Goal: Task Accomplishment & Management: Manage account settings

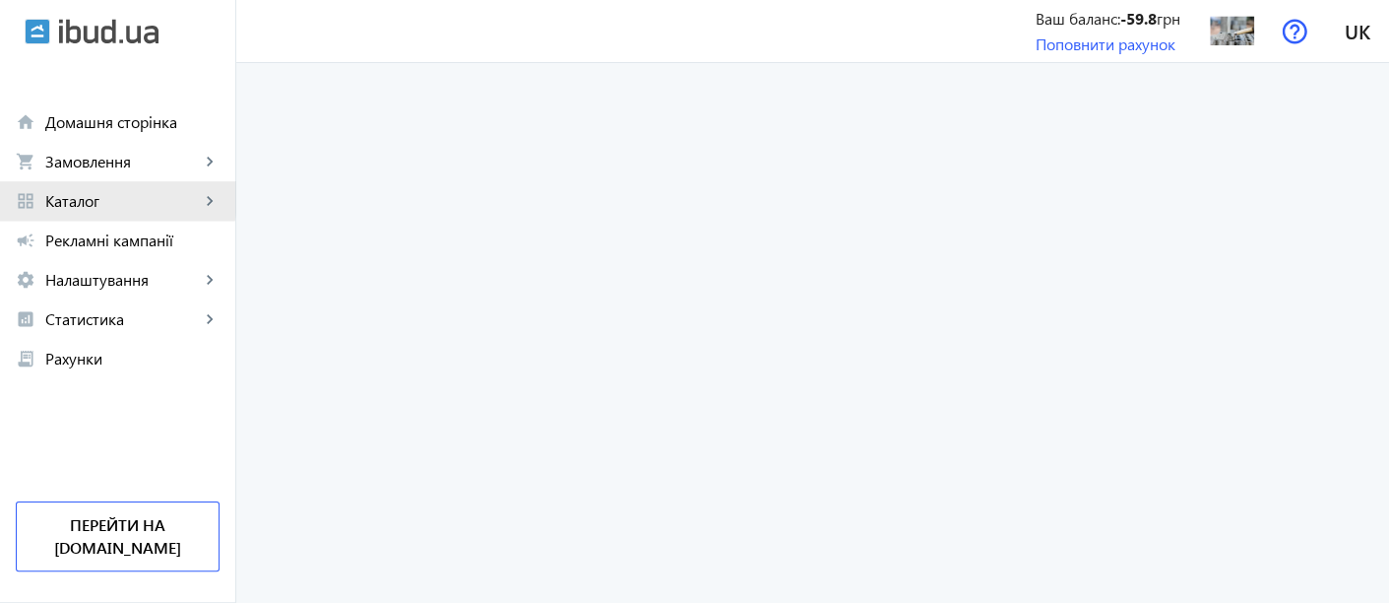
click at [94, 197] on span "Каталог" at bounding box center [122, 201] width 155 height 20
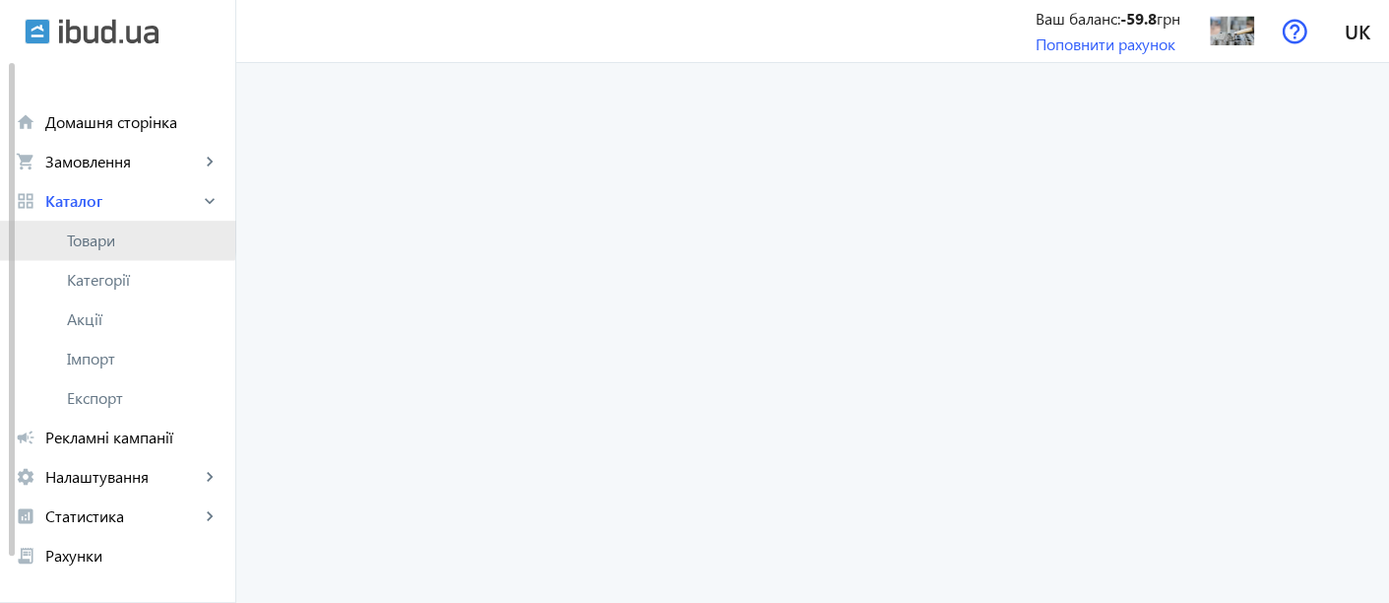
click at [99, 235] on span "Товари" at bounding box center [143, 240] width 153 height 20
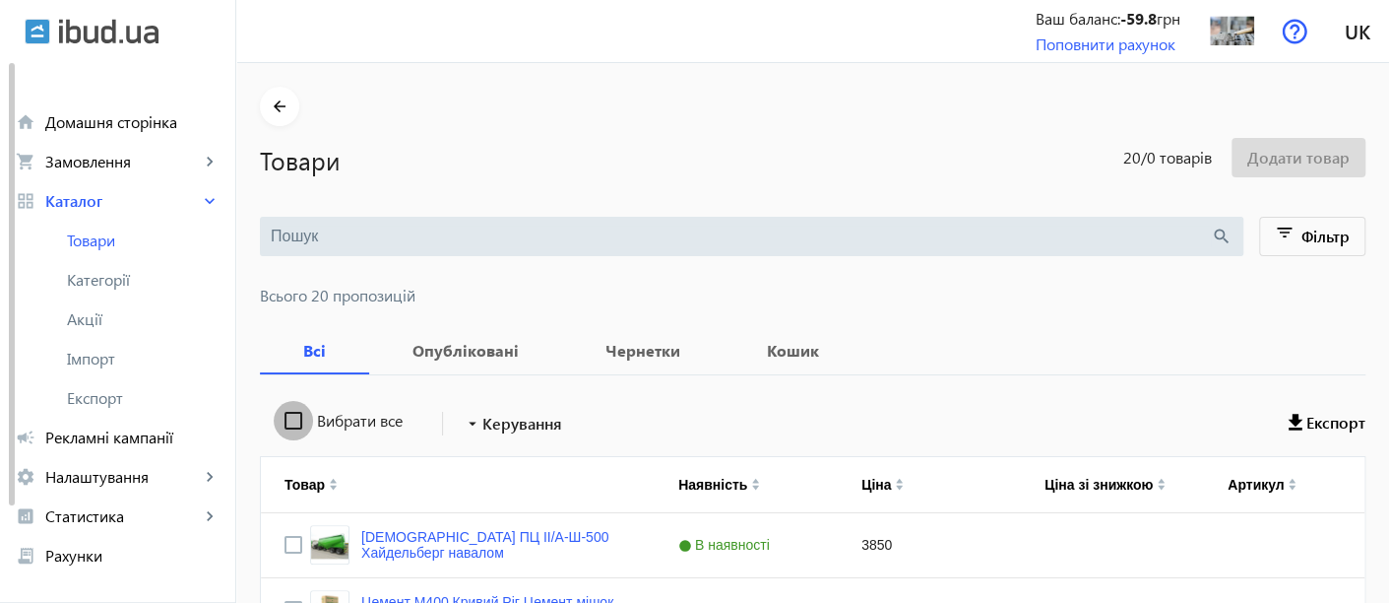
click at [283, 423] on input "Вибрати все" at bounding box center [293, 420] width 39 height 39
checkbox input "true"
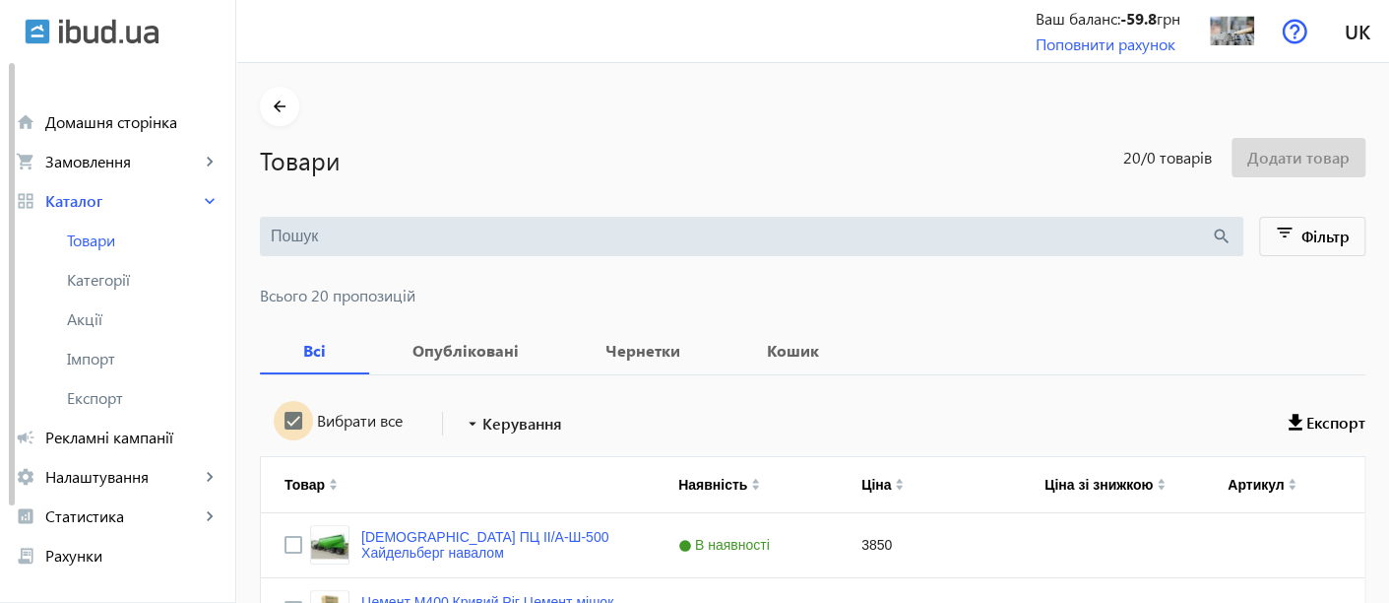
checkbox input "true"
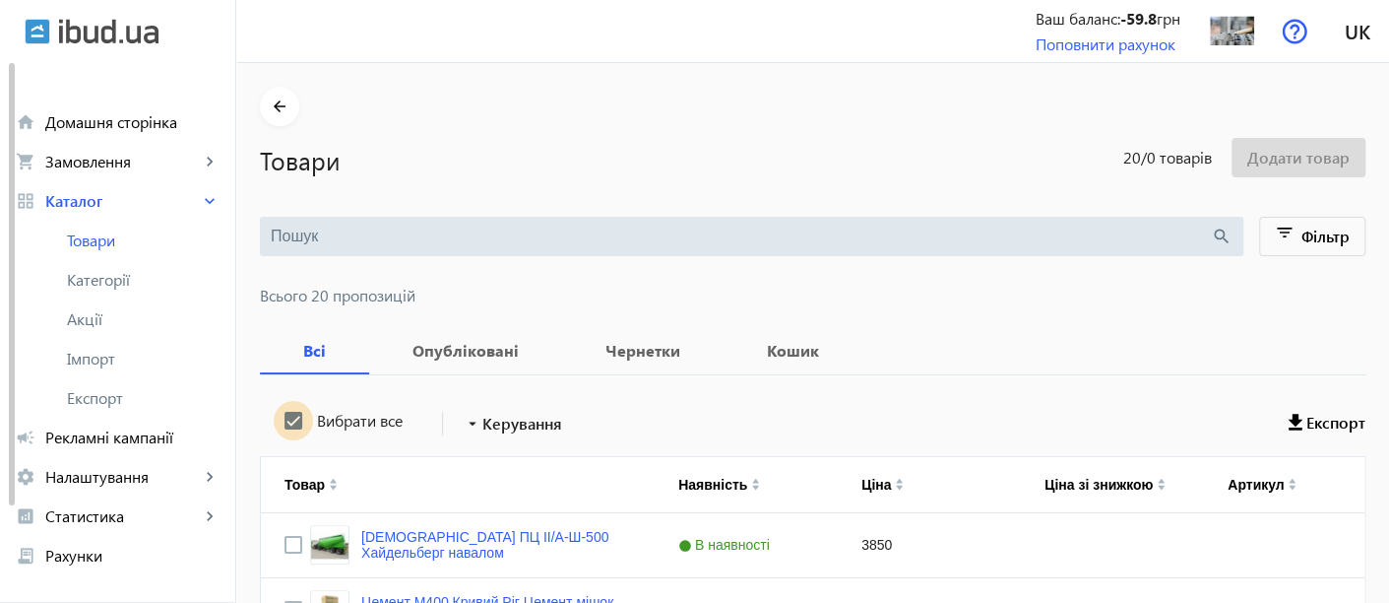
checkbox input "true"
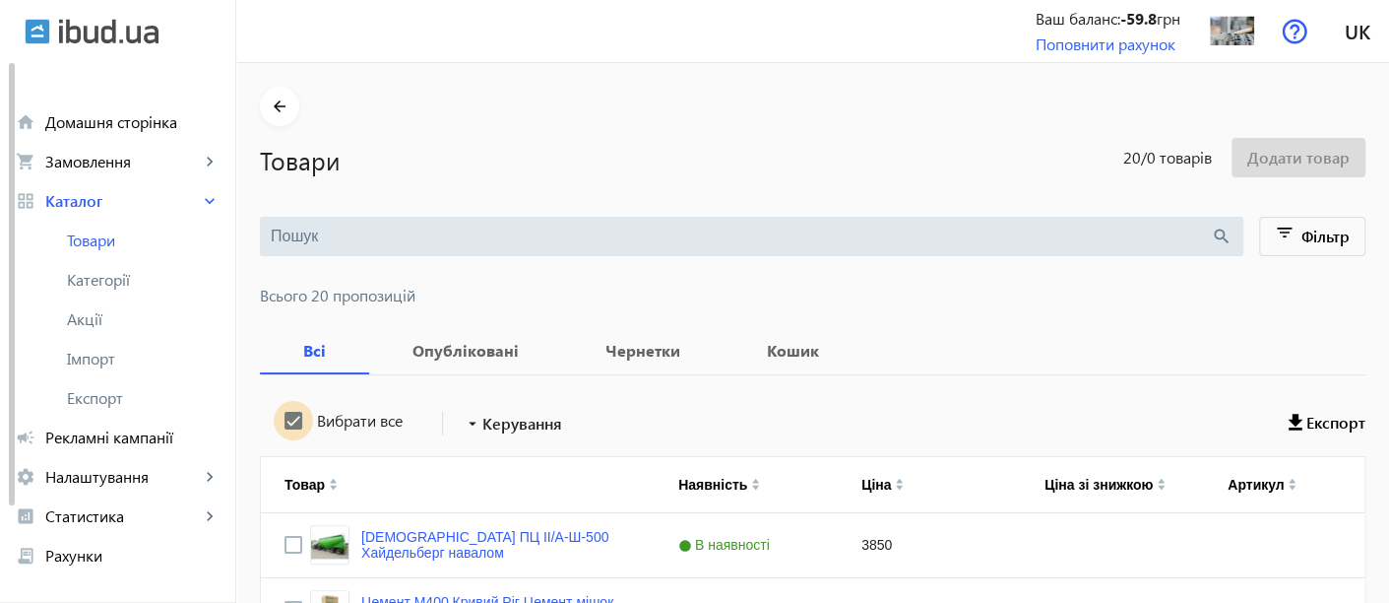
checkbox input "true"
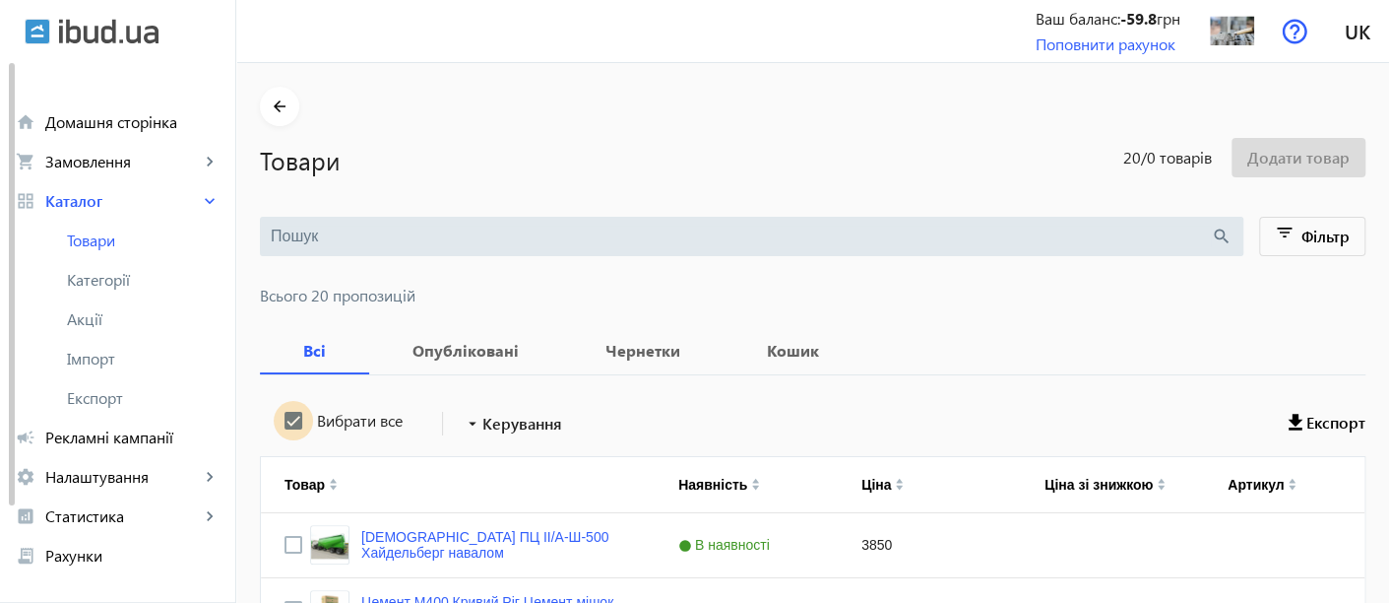
checkbox input "true"
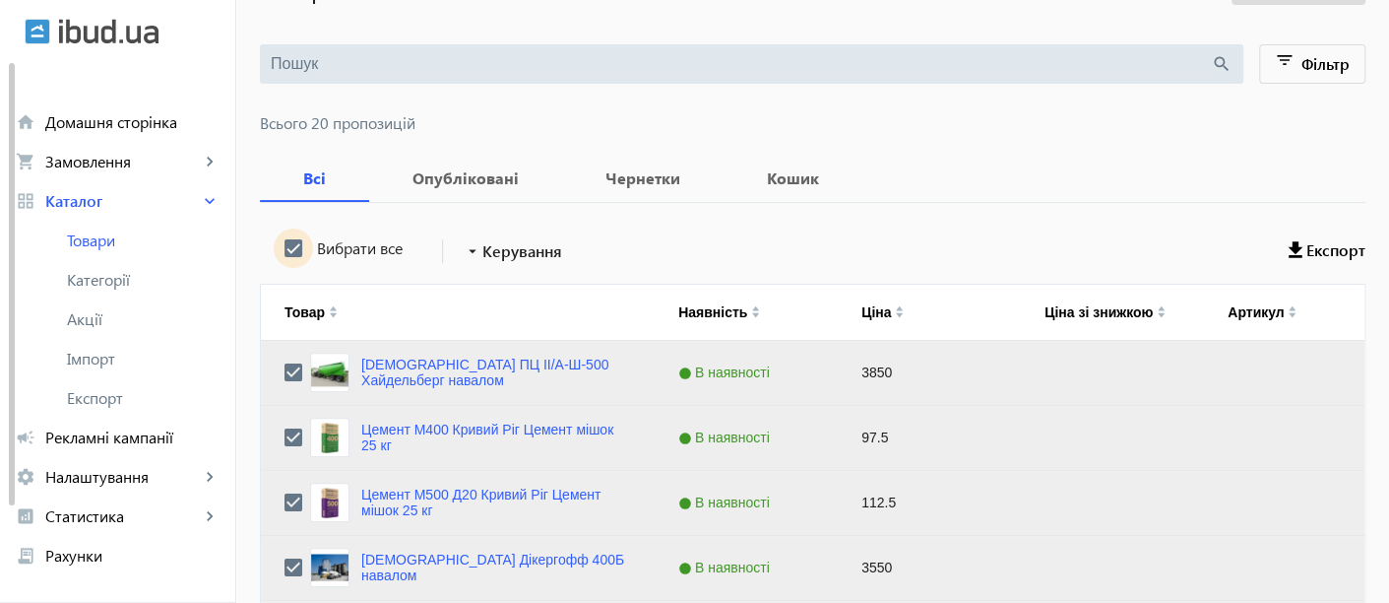
scroll to position [178, 0]
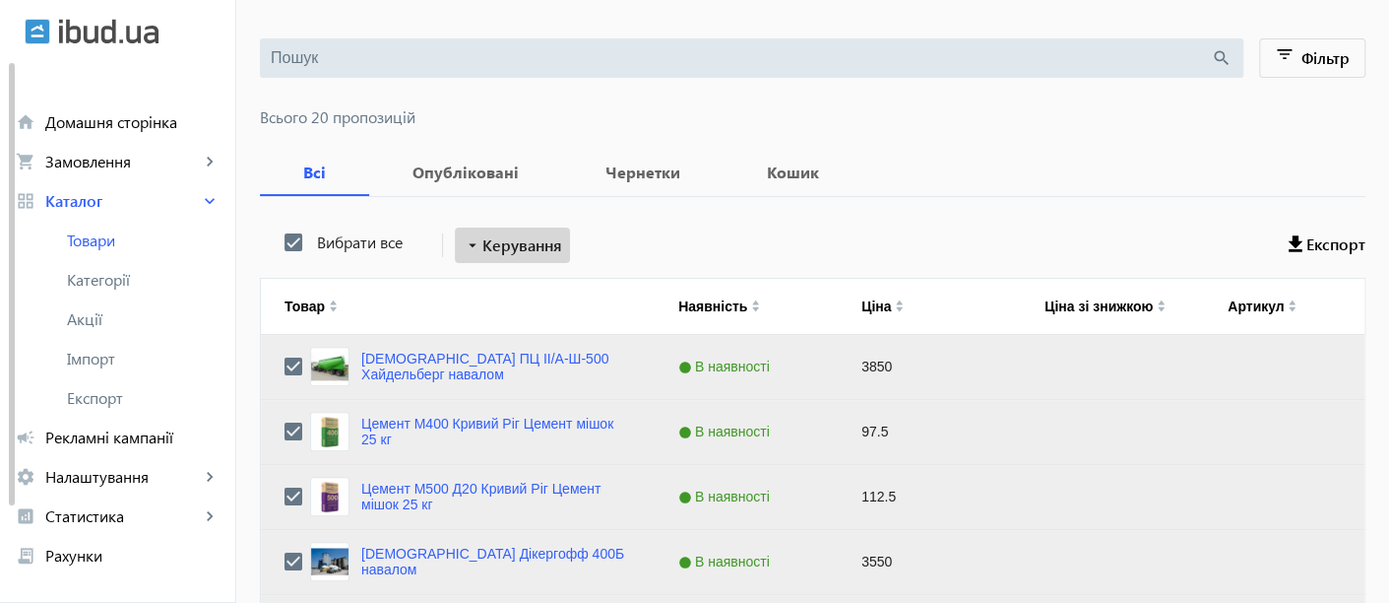
click at [520, 245] on span "Керування" at bounding box center [523, 245] width 80 height 24
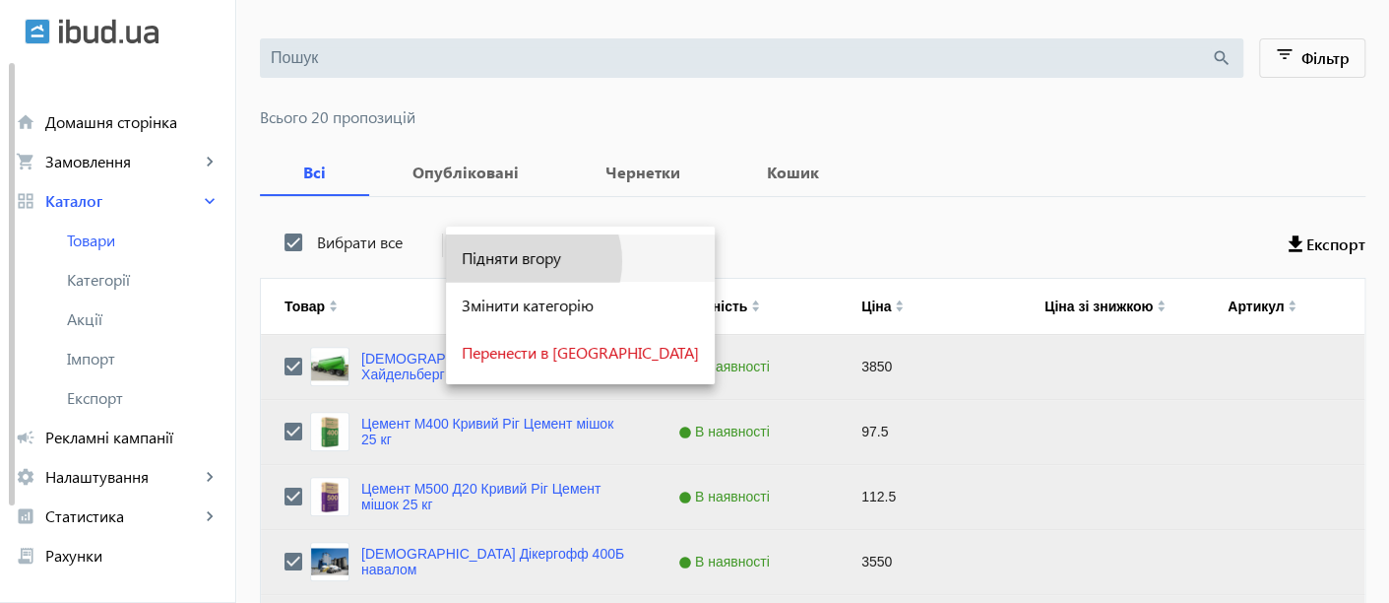
click at [527, 261] on span "Підняти вгору" at bounding box center [580, 258] width 237 height 16
